Goal: Task Accomplishment & Management: Manage account settings

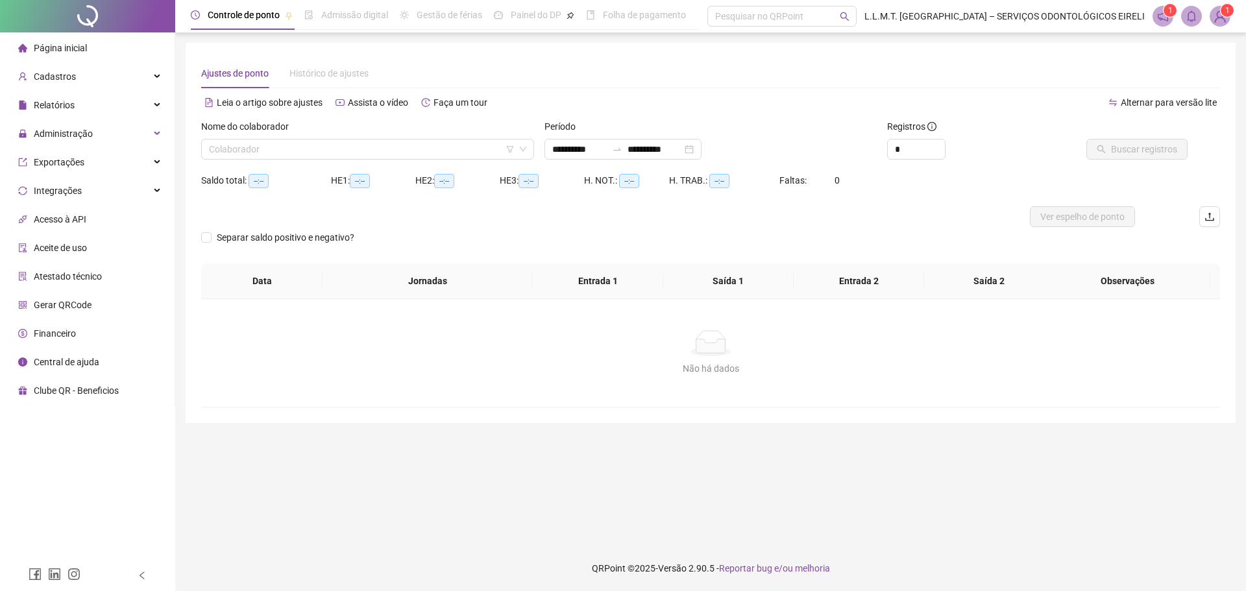
type input "**********"
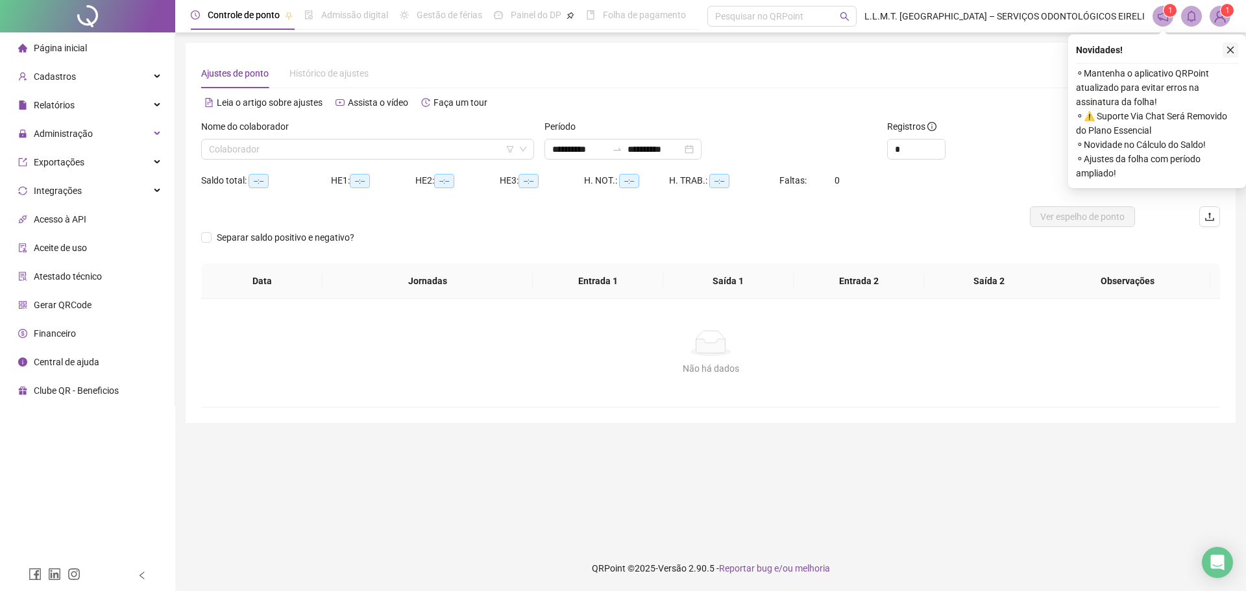
click at [1232, 51] on icon "close" at bounding box center [1230, 50] width 7 height 7
